Goal: Entertainment & Leisure: Consume media (video, audio)

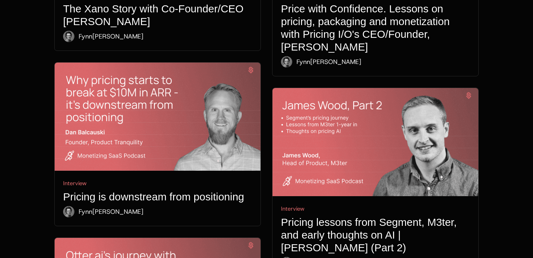
scroll to position [404, 0]
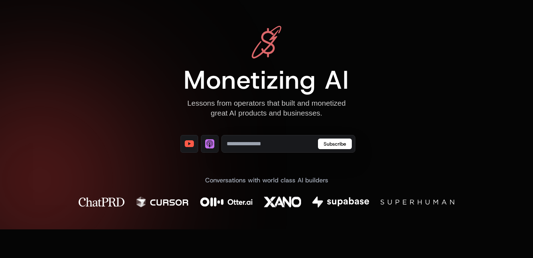
scroll to position [0, 0]
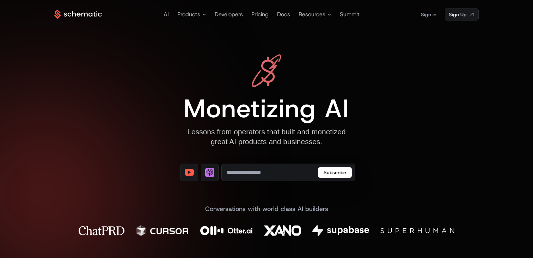
click at [71, 122] on div "Monetizing AI Lessons from operators that built and monetized great AI products…" at bounding box center [266, 150] width 425 height 193
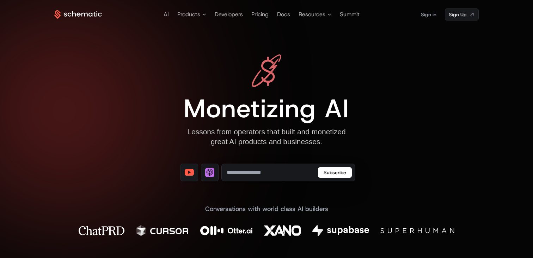
click at [71, 122] on div "Monetizing AI Lessons from operators that built and monetized great AI products…" at bounding box center [266, 150] width 425 height 193
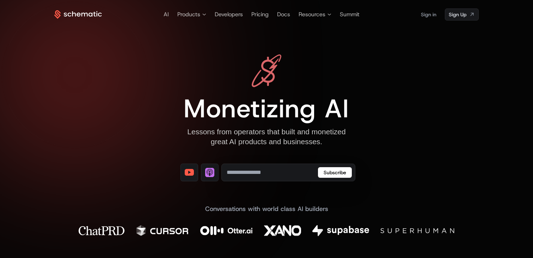
click at [272, 108] on span "Monetizing AI" at bounding box center [266, 108] width 165 height 34
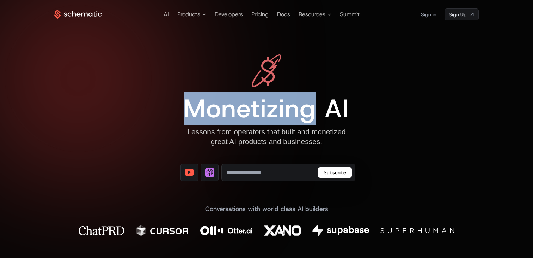
click at [272, 108] on span "Monetizing AI" at bounding box center [266, 108] width 165 height 34
click at [276, 129] on div "Lessons from operators that built and monetized great AI products and businesse…" at bounding box center [266, 137] width 165 height 20
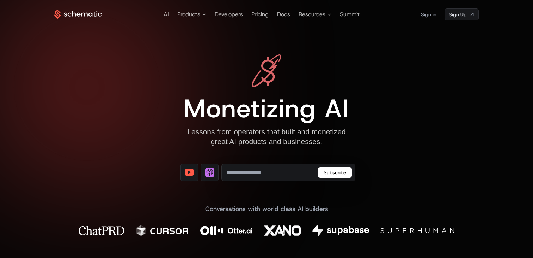
click at [275, 144] on div "Lessons from operators that built and monetized great AI products and businesse…" at bounding box center [266, 137] width 165 height 20
click at [275, 152] on div "Monetizing AI Lessons from operators that built and monetized great AI products…" at bounding box center [267, 117] width 178 height 127
